Goal: Task Accomplishment & Management: Manage account settings

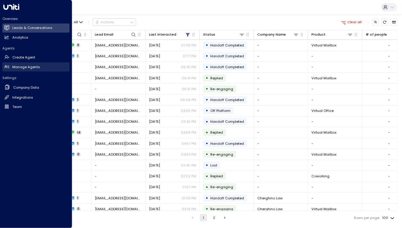
click at [12, 63] on link "Manage Agents Manage Agents" at bounding box center [35, 66] width 67 height 9
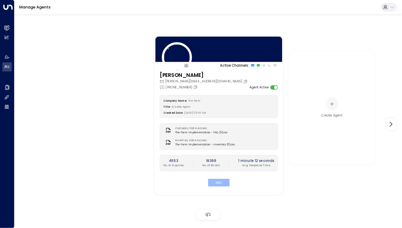
click at [216, 183] on button "Edit" at bounding box center [218, 183] width 21 height 8
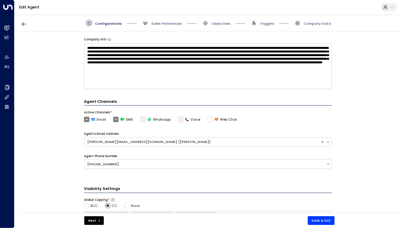
scroll to position [171, 0]
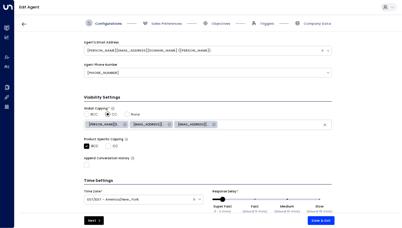
click at [220, 20] on span "Objectives" at bounding box center [216, 22] width 29 height 7
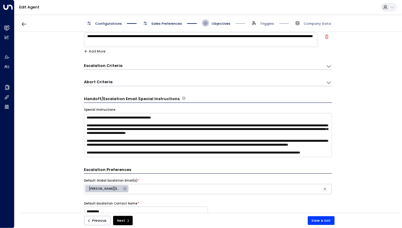
scroll to position [143, 0]
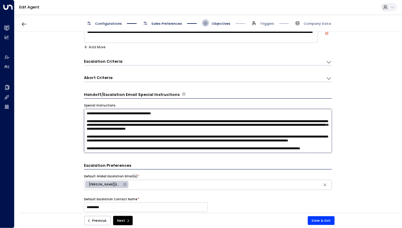
click at [143, 129] on textarea at bounding box center [208, 131] width 248 height 44
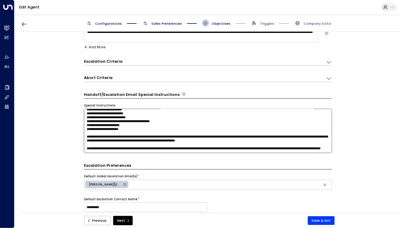
click at [188, 151] on textarea at bounding box center [208, 131] width 248 height 44
paste textarea "**********"
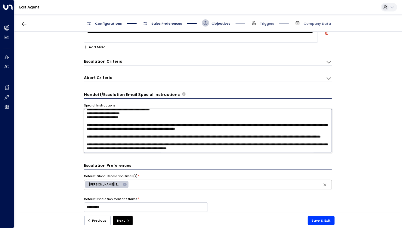
scroll to position [81, 0]
click at [255, 148] on textarea at bounding box center [208, 131] width 248 height 44
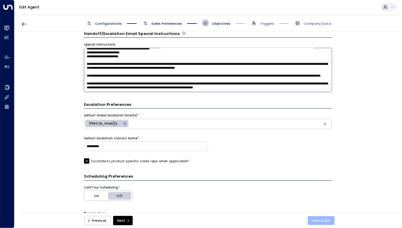
type textarea "**********"
click at [323, 220] on button "Save & Exit" at bounding box center [321, 220] width 27 height 9
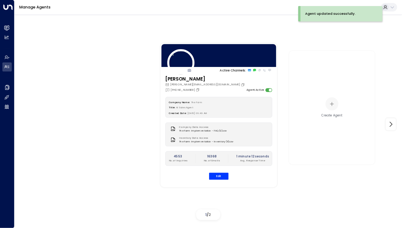
click at [112, 61] on div "Active Channels: Riley [EMAIL_ADDRESS][DOMAIN_NAME] [PHONE_NUMBER] Agent Active…" at bounding box center [208, 124] width 364 height 196
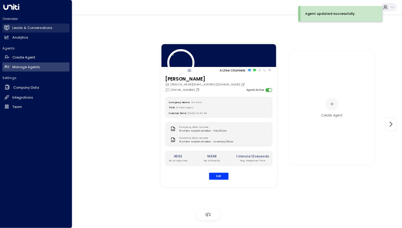
click at [8, 25] on icon at bounding box center [7, 27] width 4 height 5
